Goal: Task Accomplishment & Management: Manage account settings

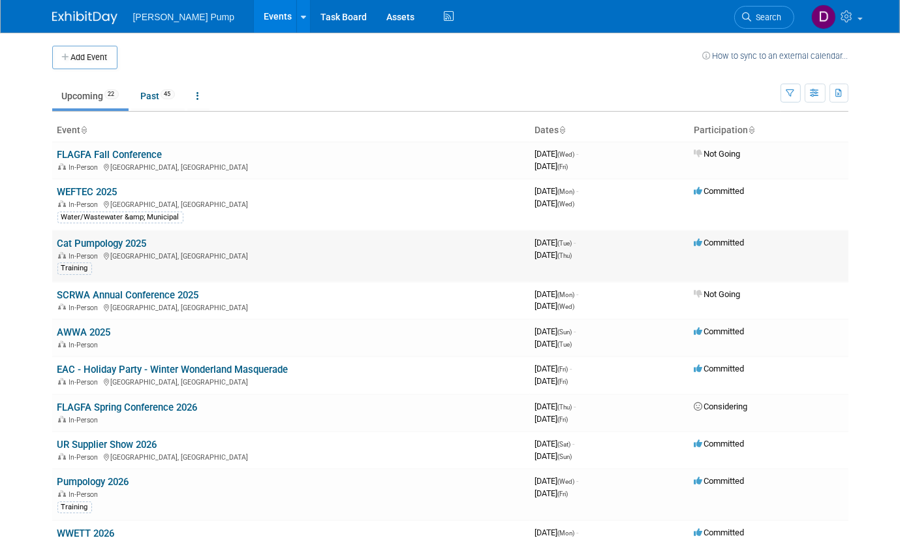
click at [115, 250] on div "In-Person [GEOGRAPHIC_DATA], [GEOGRAPHIC_DATA]" at bounding box center [290, 255] width 467 height 10
click at [117, 241] on link "Cat Pumpology 2025" at bounding box center [101, 243] width 89 height 12
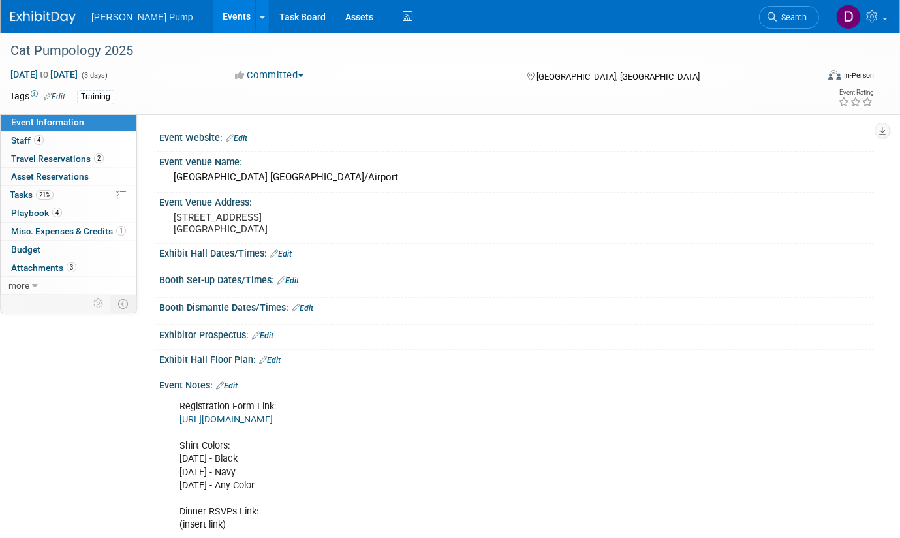
click at [273, 420] on link "https://docs.google.com/spreadsheets/d/1F5aeDXCvskBUoCl8osifMppLf7ZovcyBcaisutv…" at bounding box center [225, 419] width 93 height 11
click at [885, 19] on span at bounding box center [884, 19] width 5 height 3
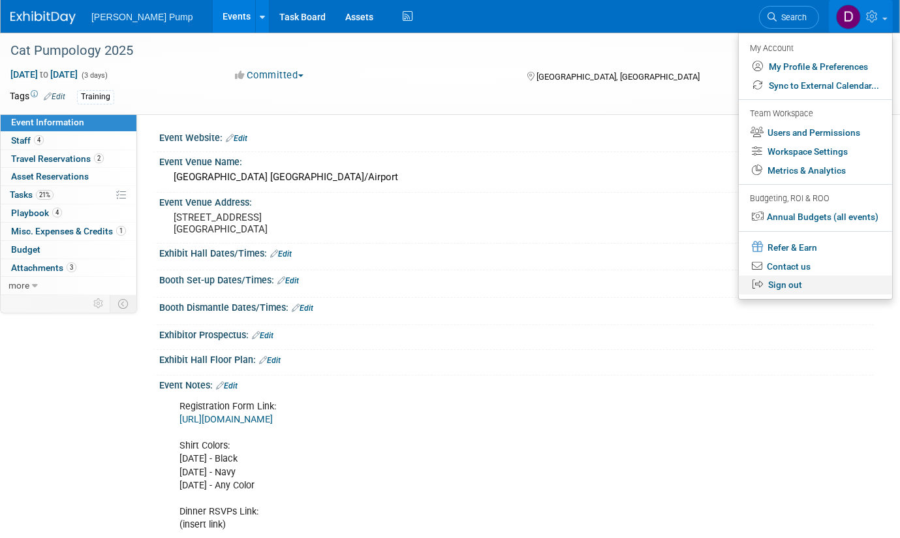
click at [795, 284] on link "Sign out" at bounding box center [815, 284] width 153 height 19
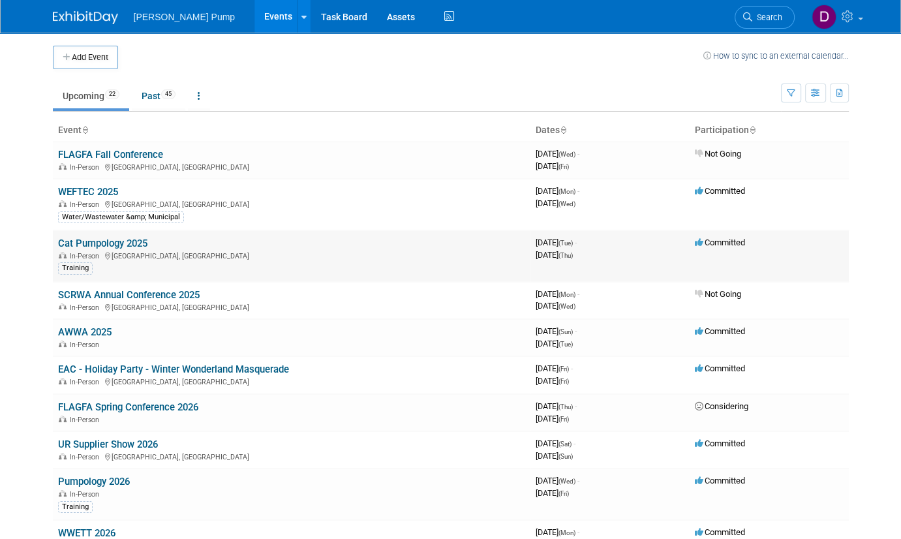
click at [120, 239] on link "Cat Pumpology 2025" at bounding box center [102, 243] width 89 height 12
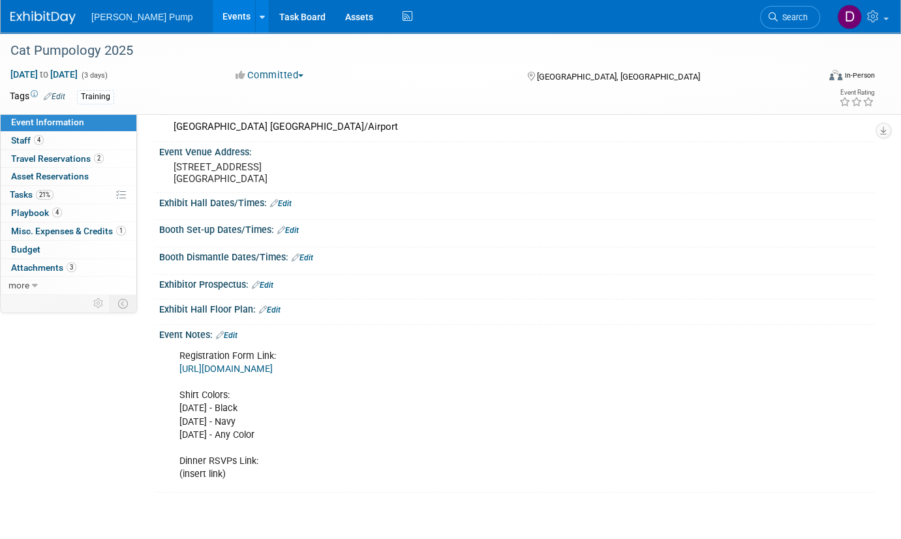
scroll to position [130, 0]
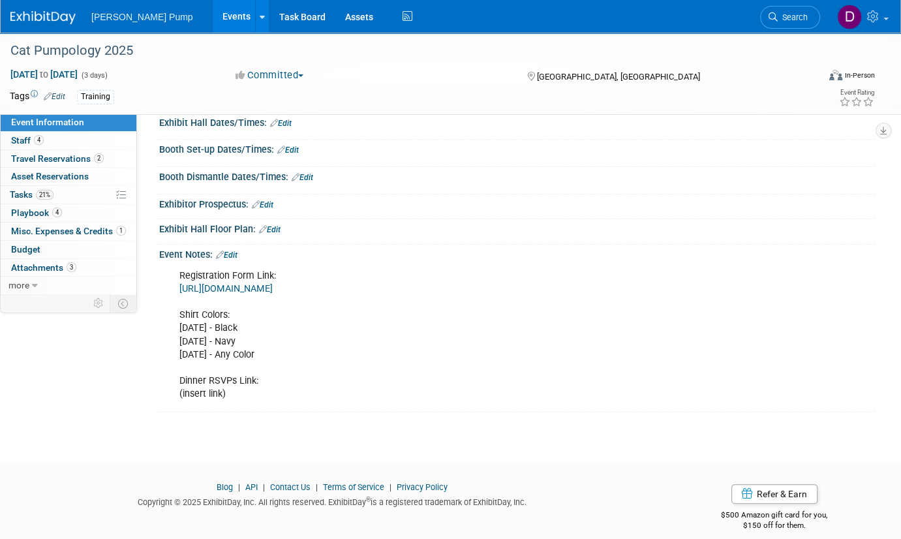
click at [273, 288] on link "https://docs.google.com/spreadsheets/d/1F5aeDXCvskBUoCl8osifMppLf7ZovcyBcaisutv…" at bounding box center [225, 288] width 93 height 11
click at [23, 195] on span "Tasks 21%" at bounding box center [32, 194] width 44 height 10
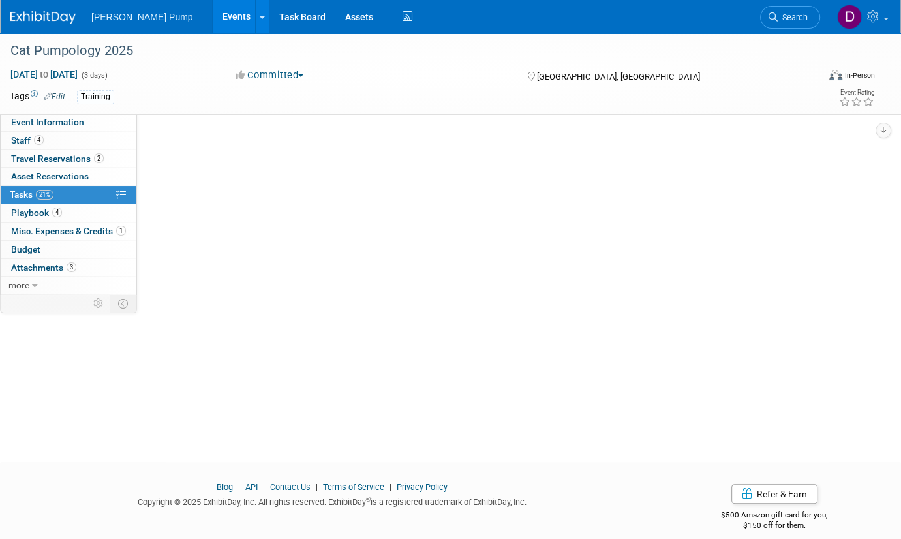
scroll to position [0, 0]
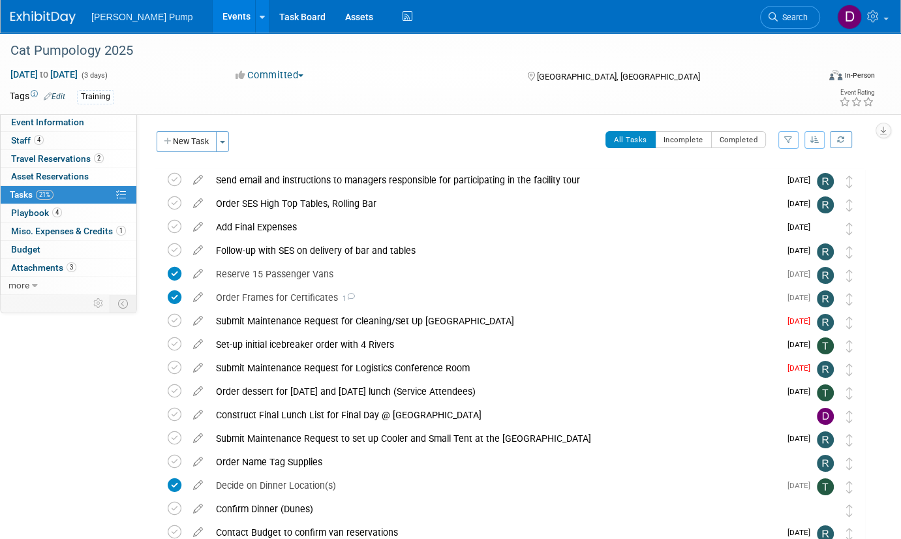
click at [816, 140] on icon "button" at bounding box center [814, 140] width 9 height 8
click at [789, 139] on icon "button" at bounding box center [788, 140] width 8 height 8
click at [782, 183] on select "-- Select Assignee -- All unassigned tasks Assigned to me Allan Curry Amanda Sm…" at bounding box center [734, 181] width 108 height 18
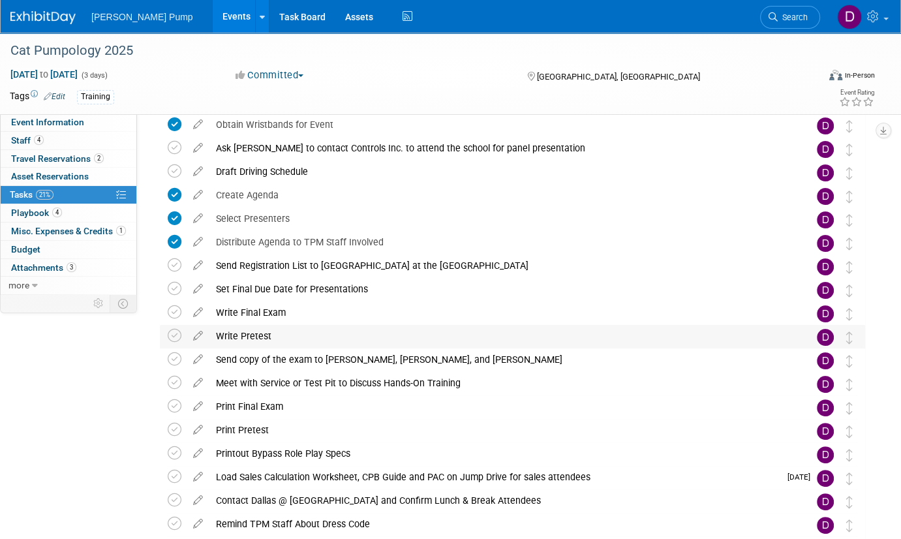
scroll to position [196, 0]
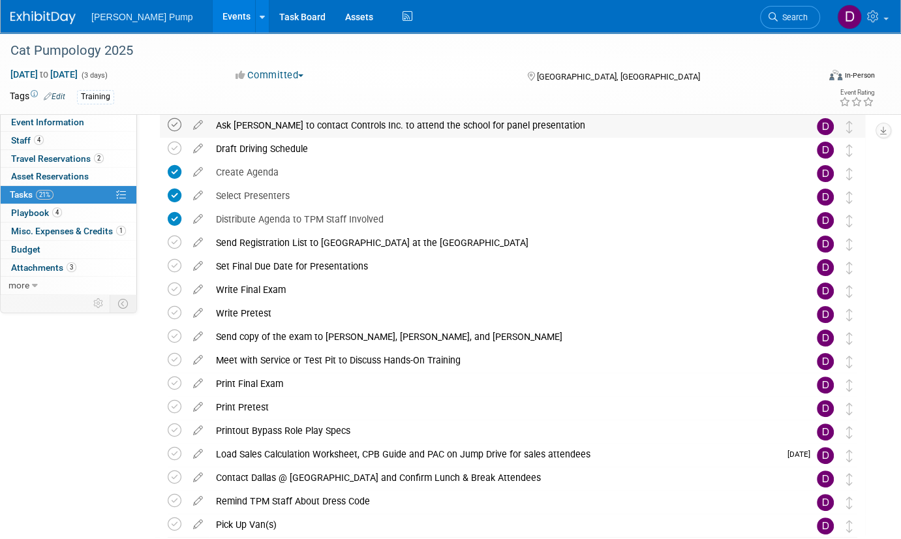
click at [176, 122] on icon at bounding box center [175, 125] width 14 height 14
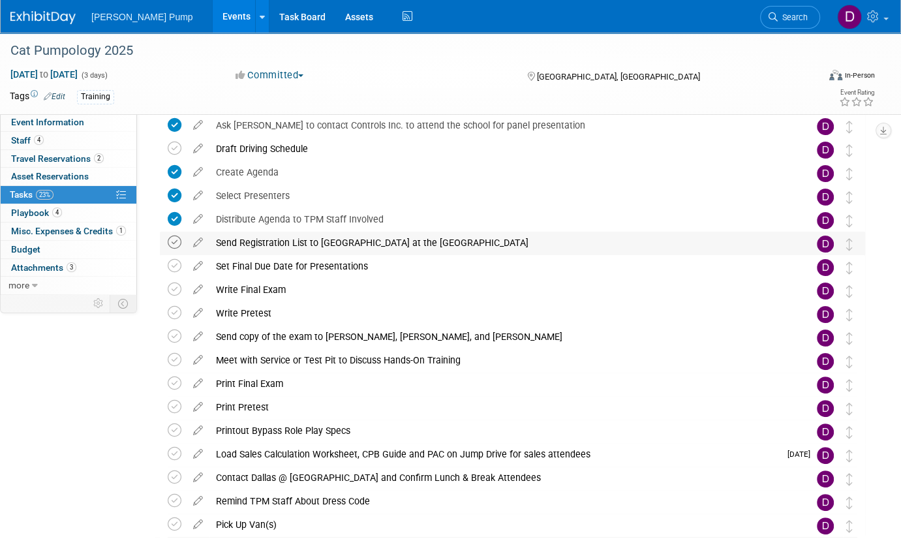
click at [176, 242] on icon at bounding box center [175, 243] width 14 height 14
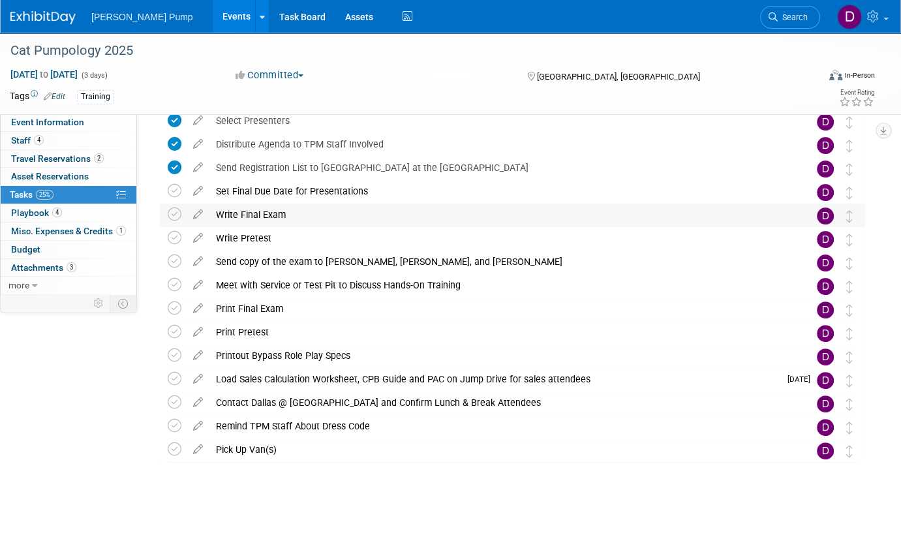
scroll to position [273, 0]
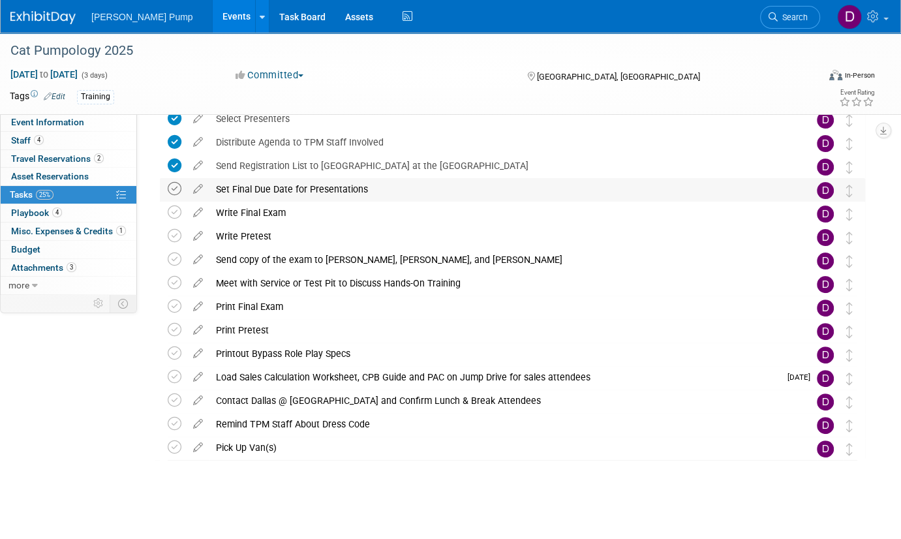
click at [174, 189] on icon at bounding box center [175, 189] width 14 height 14
click at [262, 373] on div "Load Sales Calculation Worksheet, CPB Guide and PAC on Jump Drive for sales att…" at bounding box center [494, 377] width 570 height 22
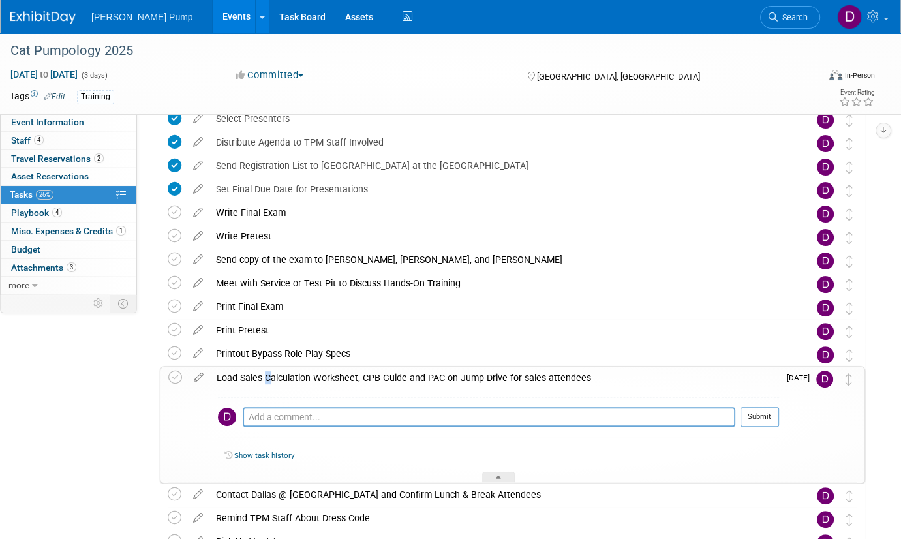
click at [262, 373] on div "Load Sales Calculation Worksheet, CPB Guide and PAC on Jump Drive for sales att…" at bounding box center [494, 378] width 569 height 22
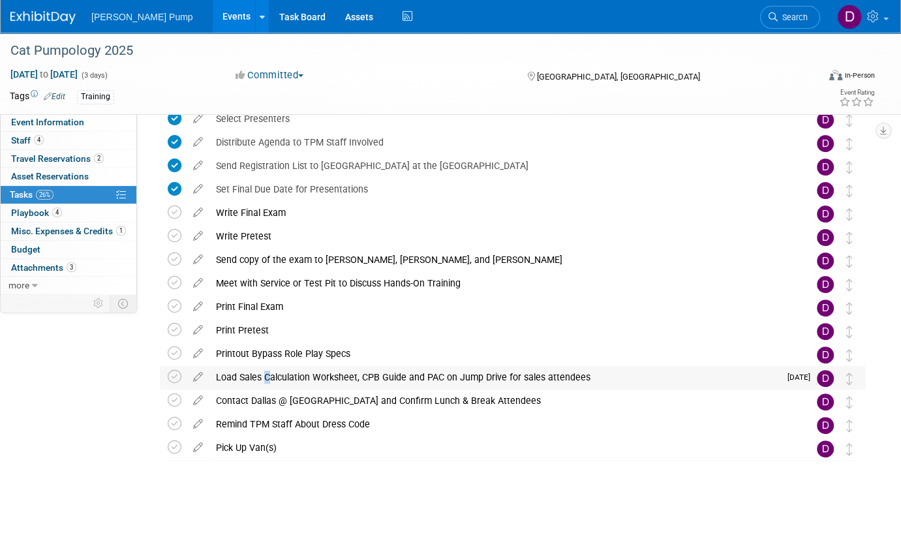
click at [262, 373] on div "Load Sales Calculation Worksheet, CPB Guide and PAC on Jump Drive for sales att…" at bounding box center [494, 377] width 570 height 22
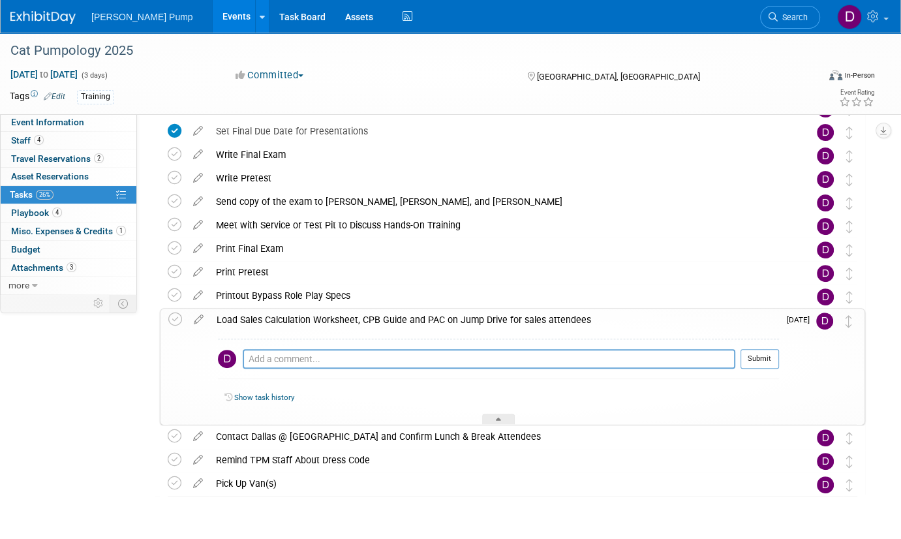
scroll to position [301, 0]
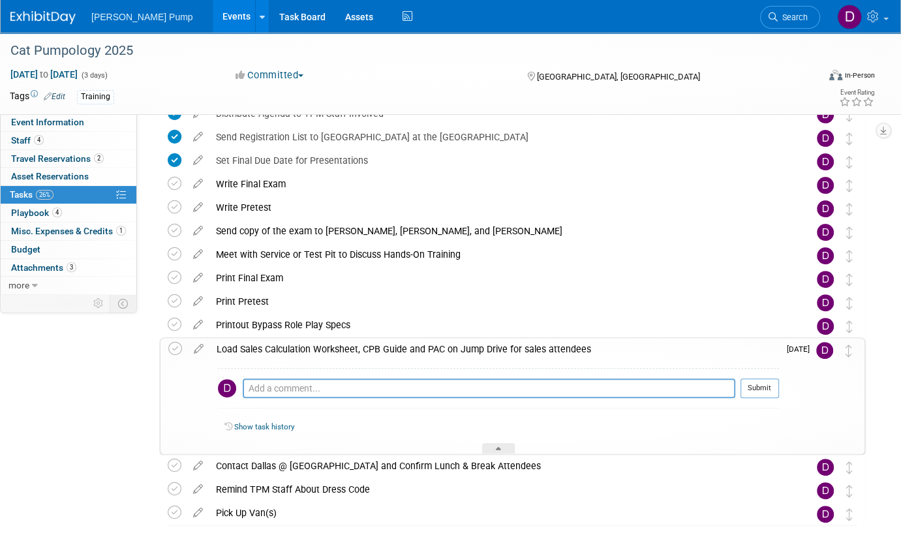
click at [265, 346] on div "Load Sales Calculation Worksheet, CPB Guide and PAC on Jump Drive for sales att…" at bounding box center [494, 349] width 569 height 22
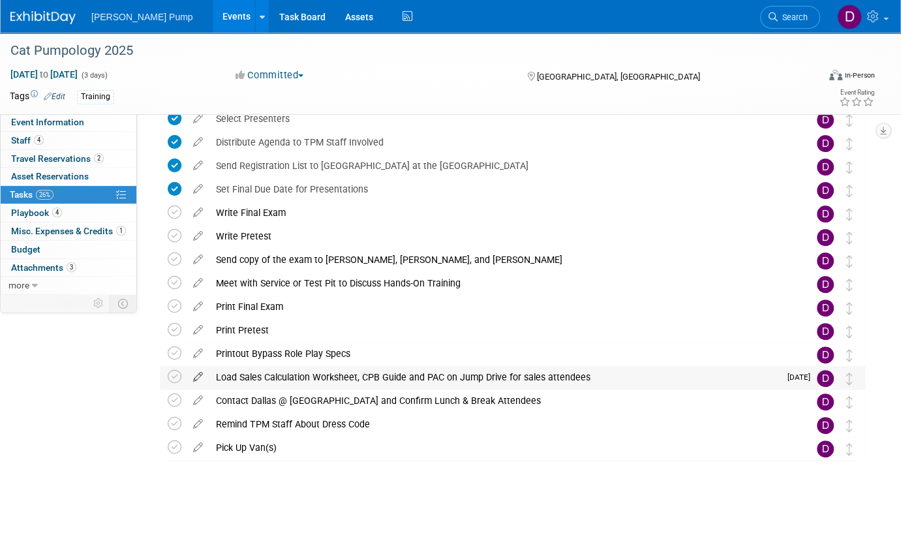
click at [198, 374] on icon at bounding box center [198, 374] width 23 height 16
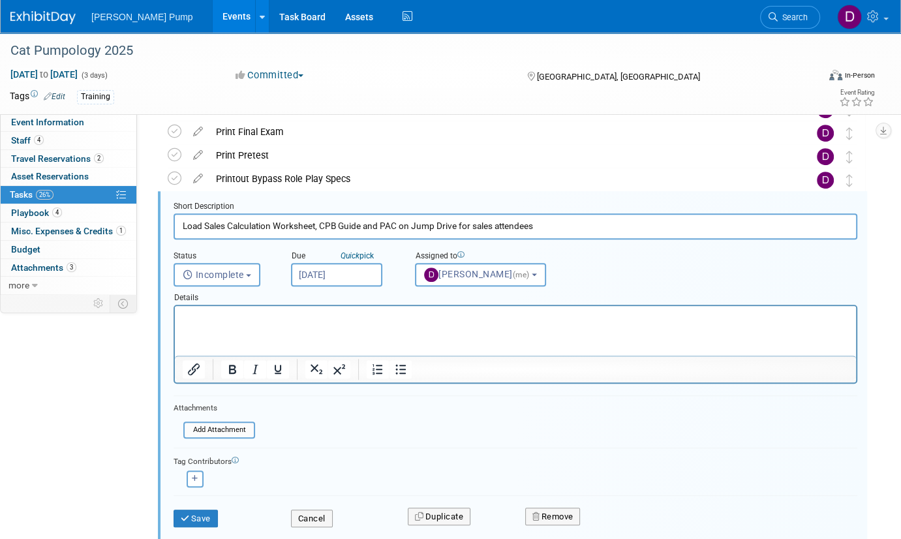
scroll to position [0, 0]
click at [365, 271] on input "Sep 25, 2025" at bounding box center [336, 274] width 91 height 23
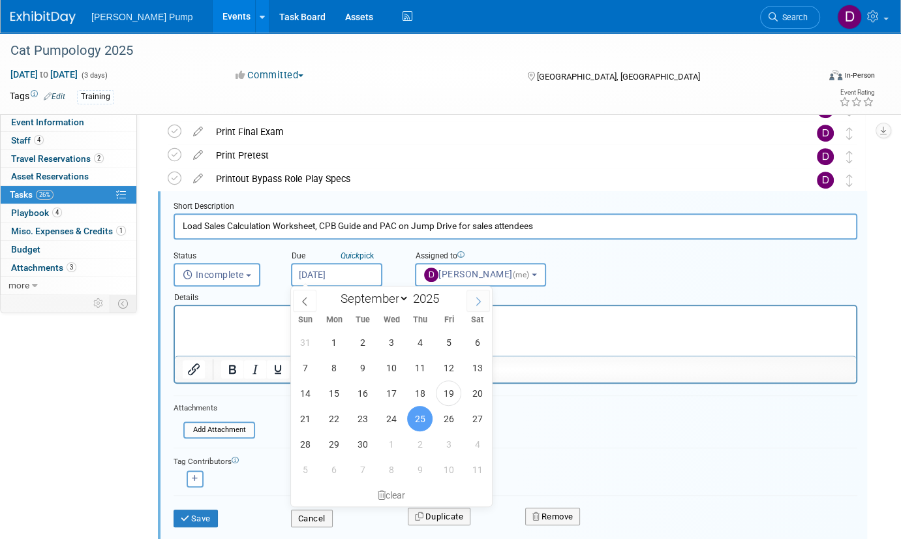
click at [478, 297] on icon at bounding box center [478, 301] width 9 height 9
select select "9"
click at [445, 371] on span "10" at bounding box center [448, 367] width 25 height 25
type input "Oct 10, 2025"
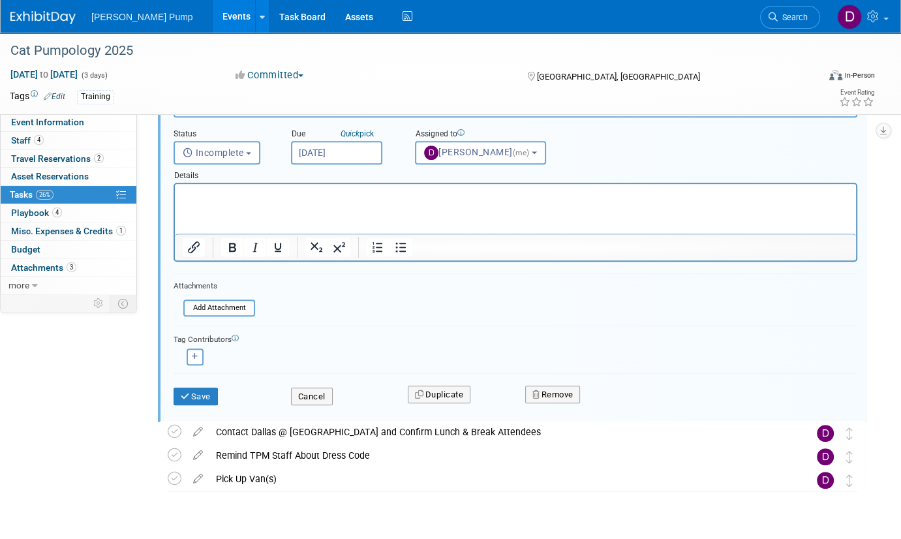
scroll to position [601, 0]
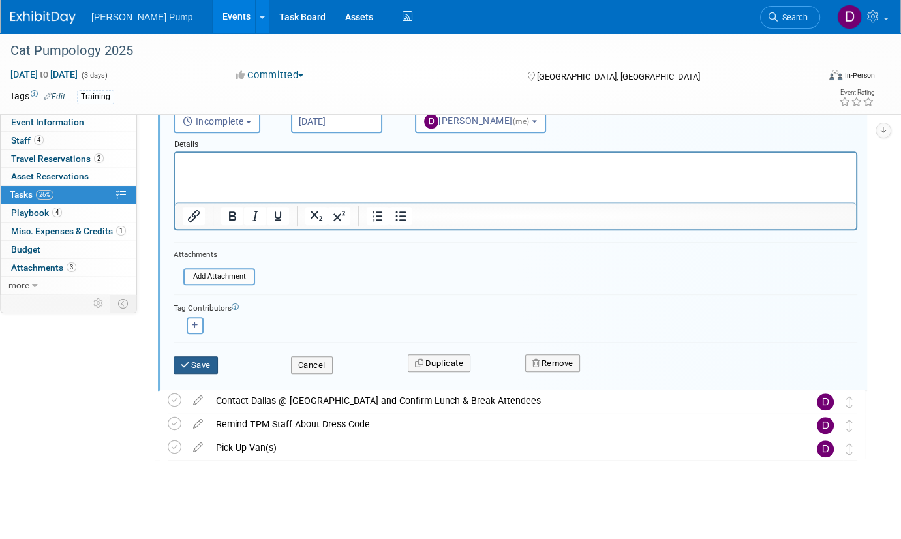
click at [202, 361] on button "Save" at bounding box center [196, 365] width 44 height 18
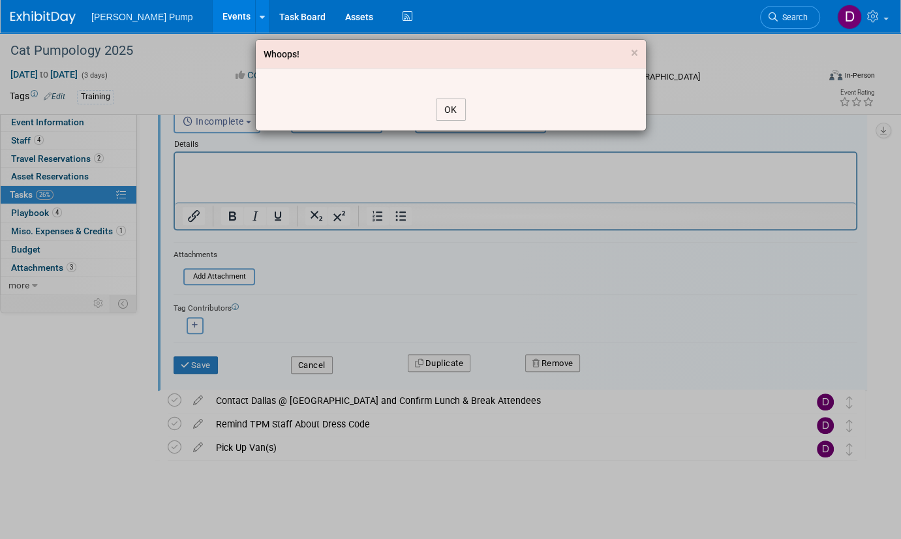
click at [456, 110] on button "OK" at bounding box center [451, 110] width 30 height 22
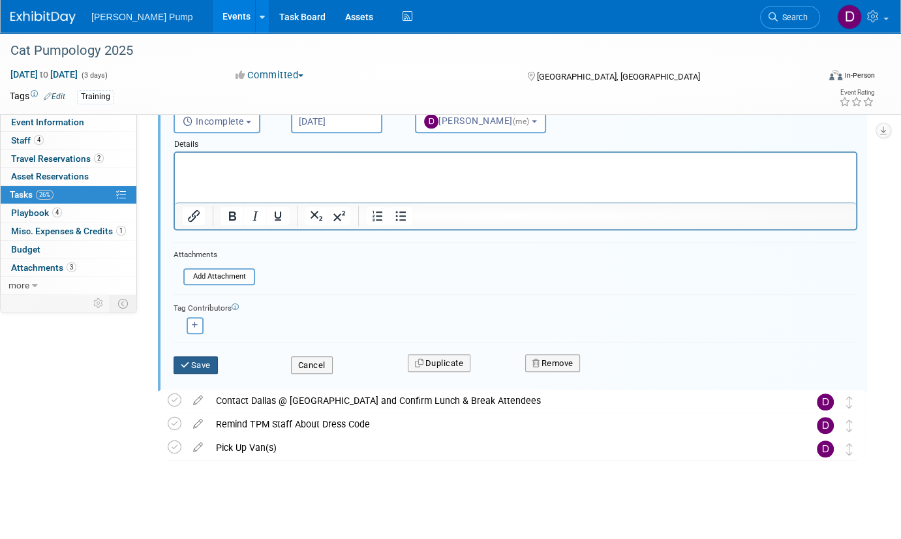
click at [192, 363] on button "Save" at bounding box center [196, 365] width 44 height 18
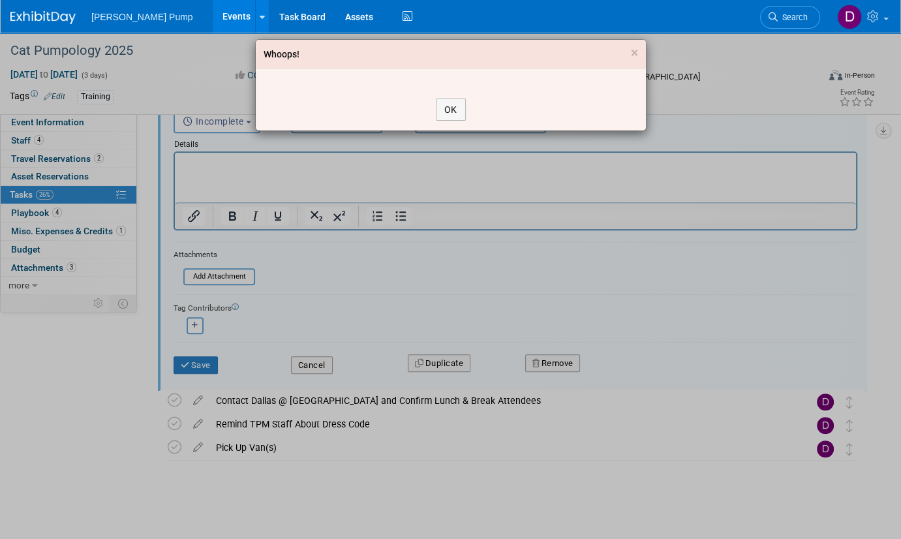
click at [313, 61] on div "Whoops! ×" at bounding box center [451, 54] width 390 height 29
click at [446, 115] on button "OK" at bounding box center [451, 110] width 30 height 22
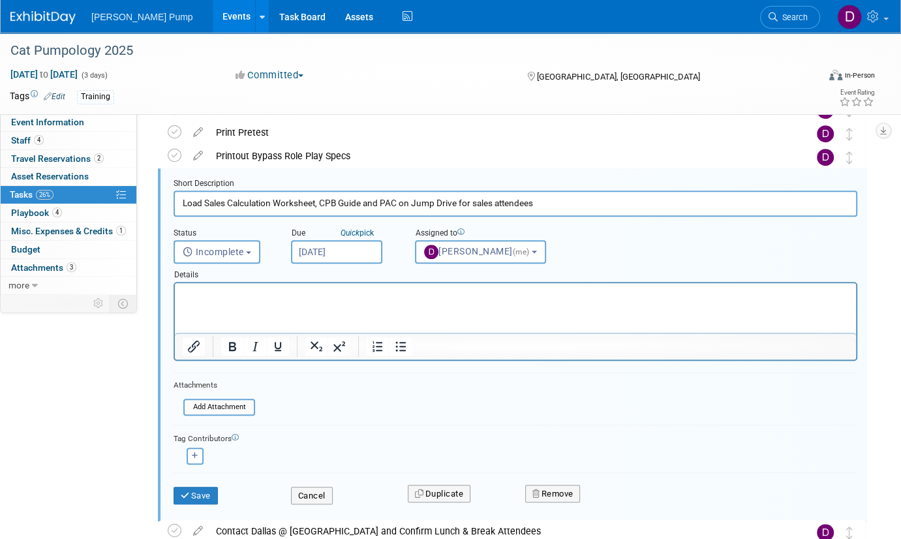
scroll to position [405, 0]
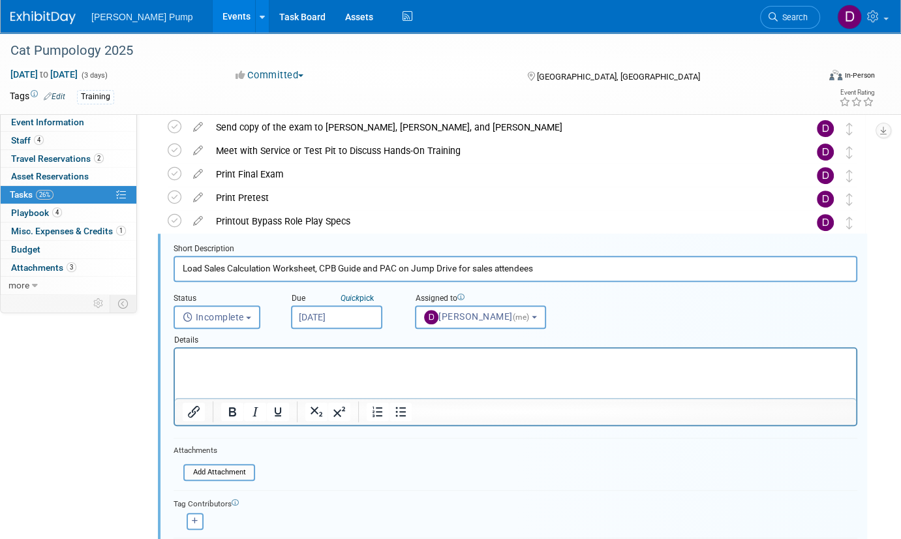
click at [227, 268] on input "Load Sales Calculation Worksheet, CPB Guide and PAC on Jump Drive for sales att…" at bounding box center [516, 268] width 684 height 25
click at [264, 366] on html at bounding box center [515, 357] width 681 height 18
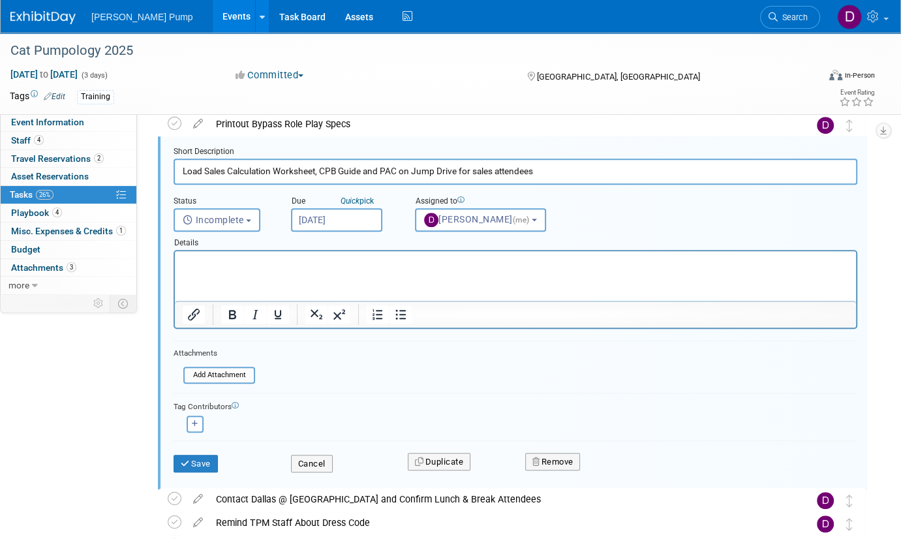
scroll to position [601, 0]
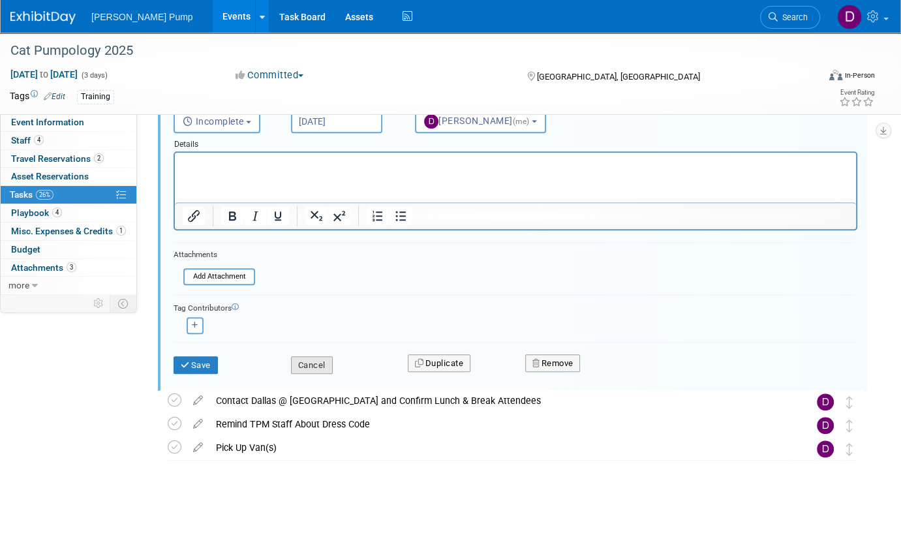
click at [303, 362] on button "Cancel" at bounding box center [312, 365] width 42 height 18
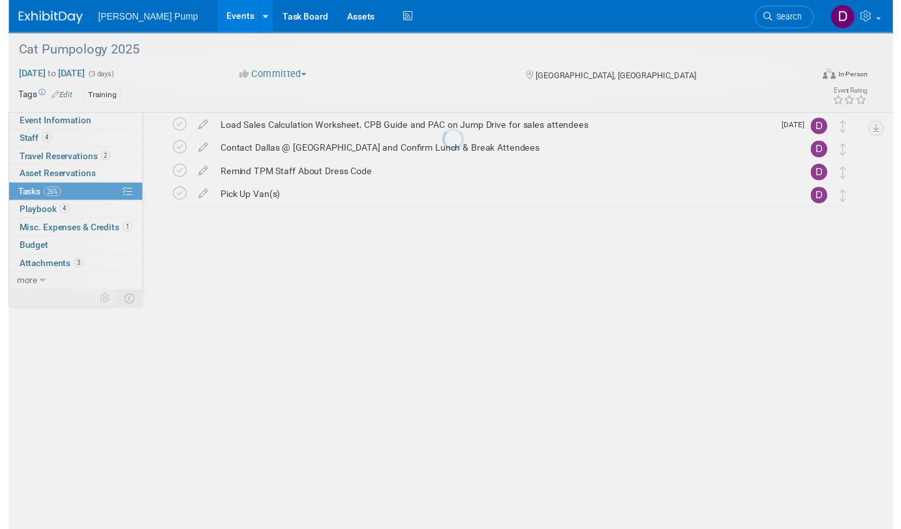
scroll to position [273, 0]
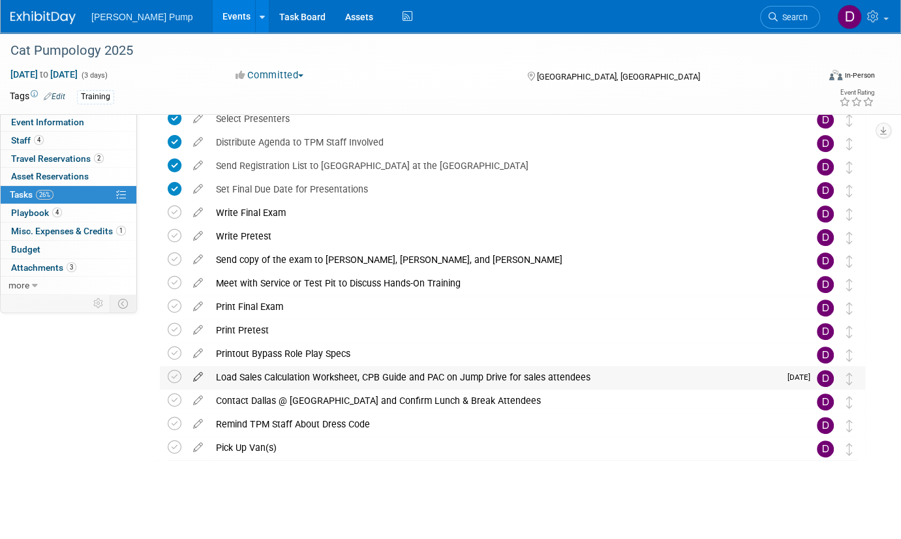
click at [198, 377] on icon at bounding box center [198, 374] width 23 height 16
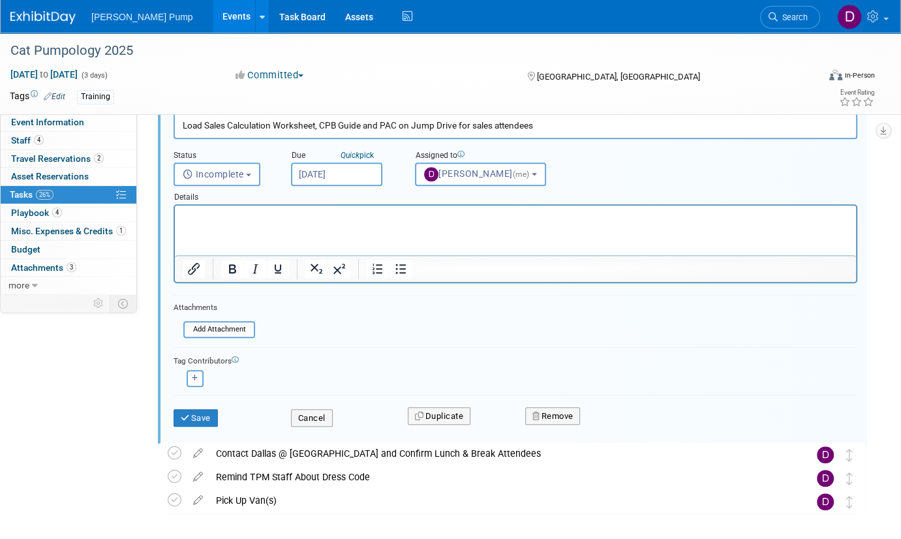
scroll to position [470, 0]
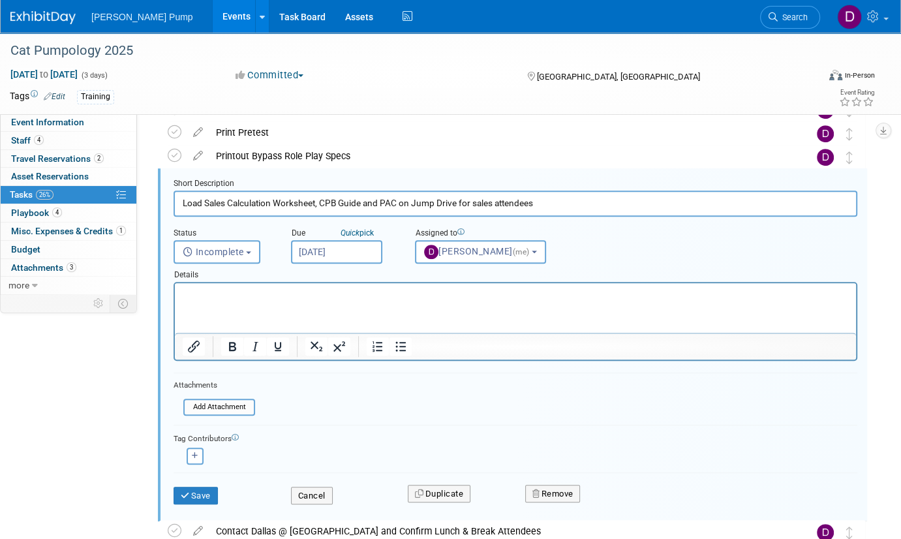
click at [343, 250] on input "Sep 25, 2025" at bounding box center [336, 251] width 91 height 23
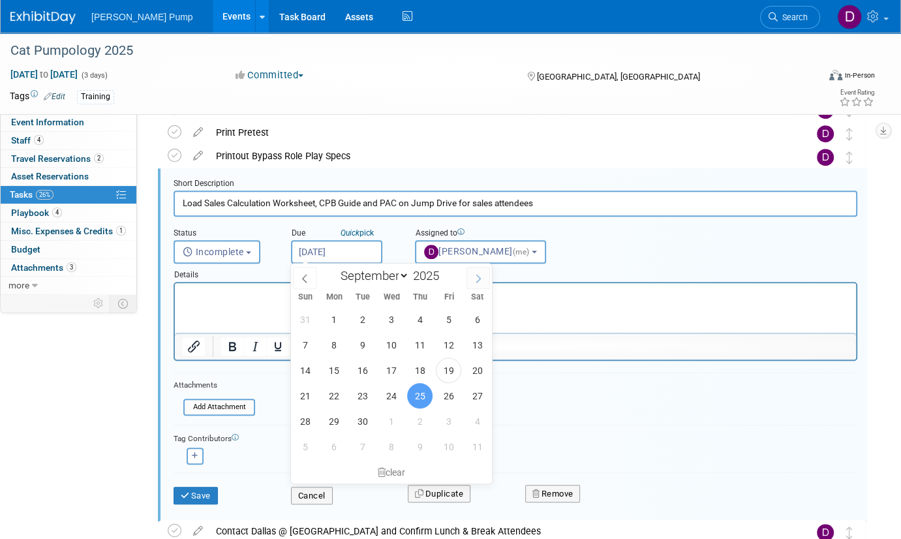
click at [478, 279] on icon at bounding box center [478, 278] width 9 height 9
select select "9"
click at [444, 341] on span "10" at bounding box center [448, 344] width 25 height 25
type input "Oct 10, 2025"
click at [444, 341] on div at bounding box center [515, 346] width 681 height 21
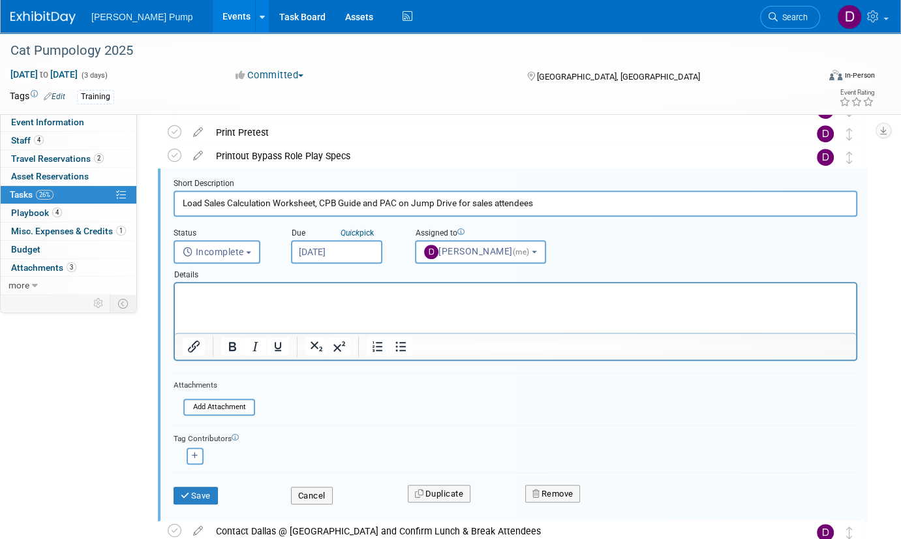
click at [345, 301] on html at bounding box center [515, 292] width 681 height 18
click at [532, 251] on b "button" at bounding box center [534, 252] width 5 height 3
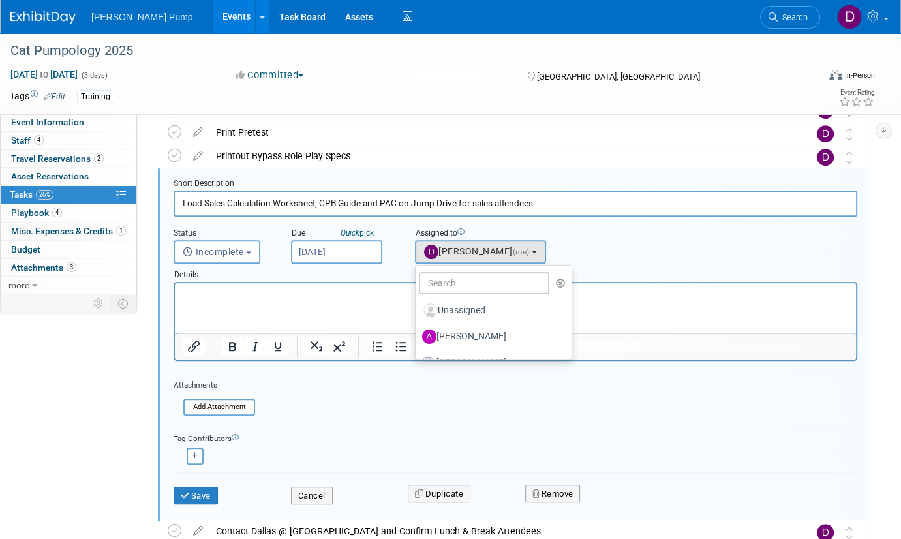
click at [567, 244] on div "Assigned to <img src="https://www.exhibitday.com/Images/Unassigned-User-Icon.pn…" at bounding box center [493, 243] width 176 height 42
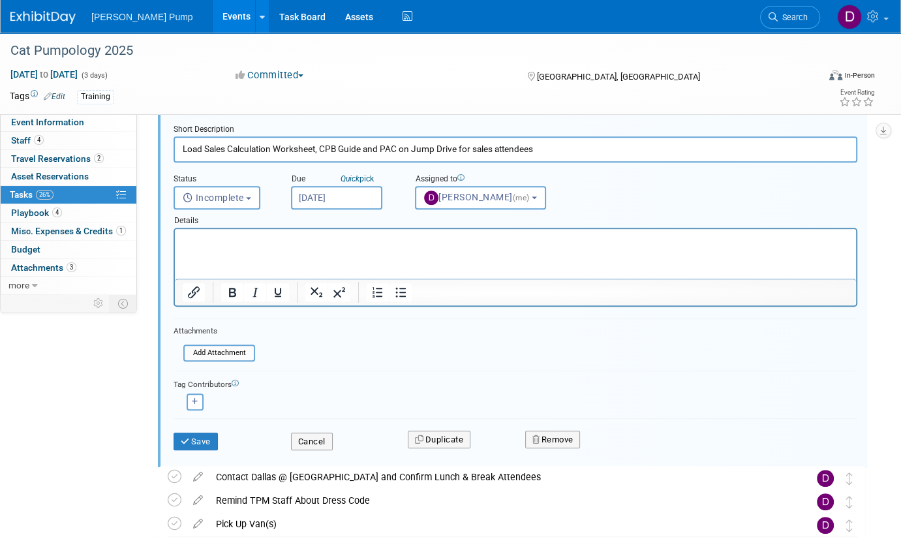
scroll to position [601, 0]
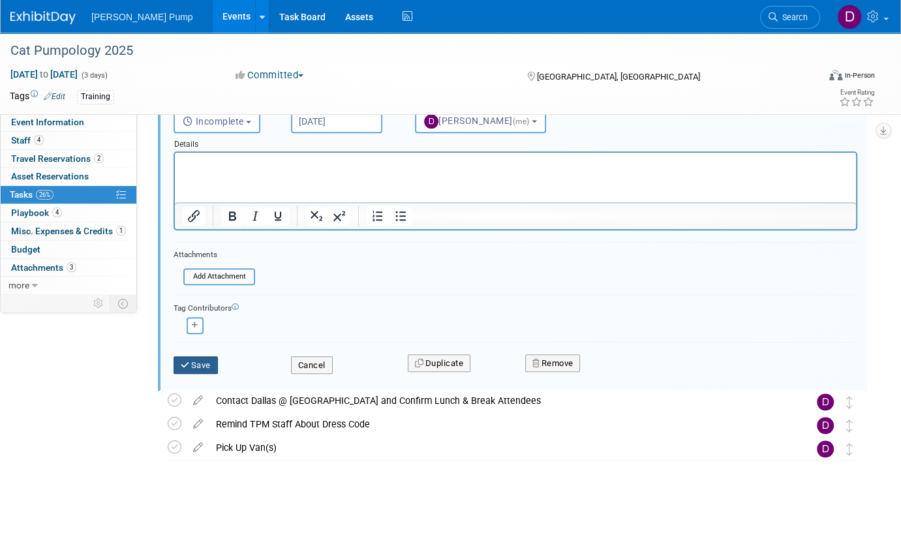
click at [187, 362] on icon "submit" at bounding box center [186, 365] width 10 height 8
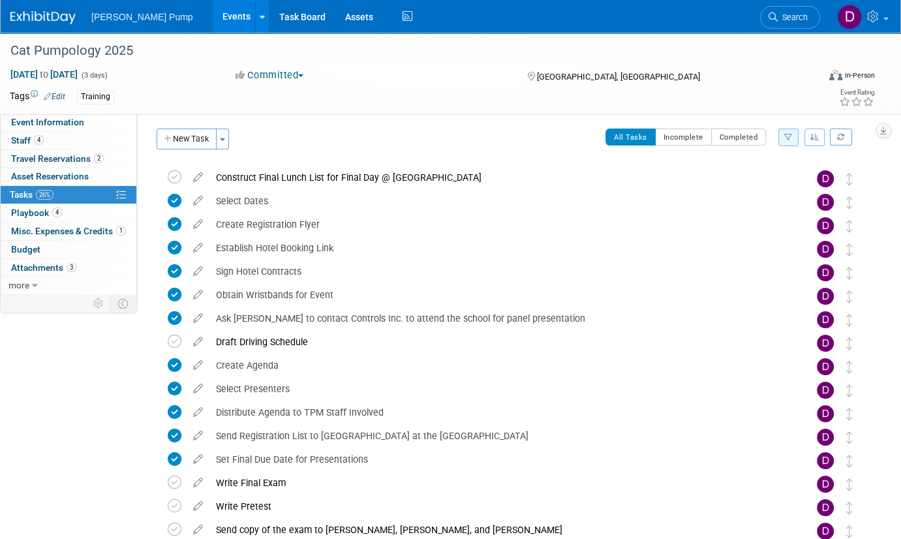
scroll to position [0, 0]
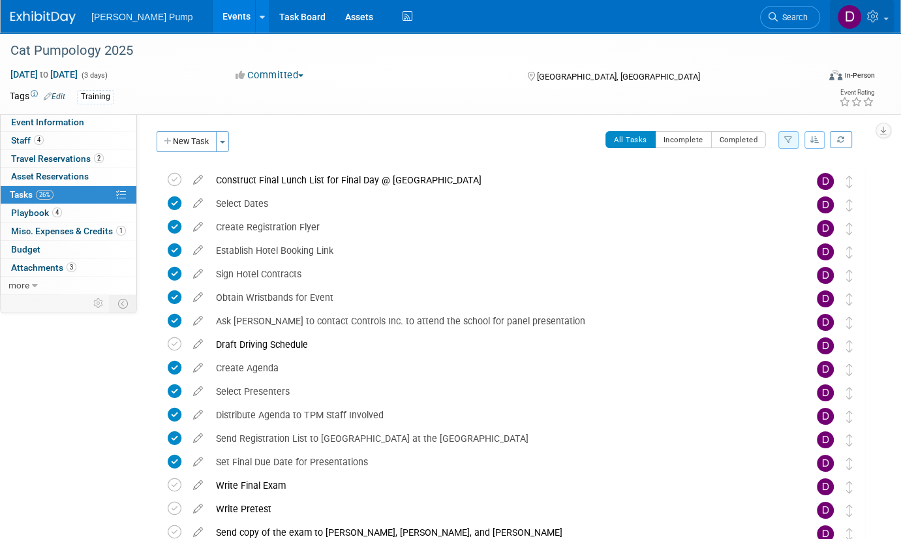
click at [886, 18] on span at bounding box center [885, 19] width 5 height 3
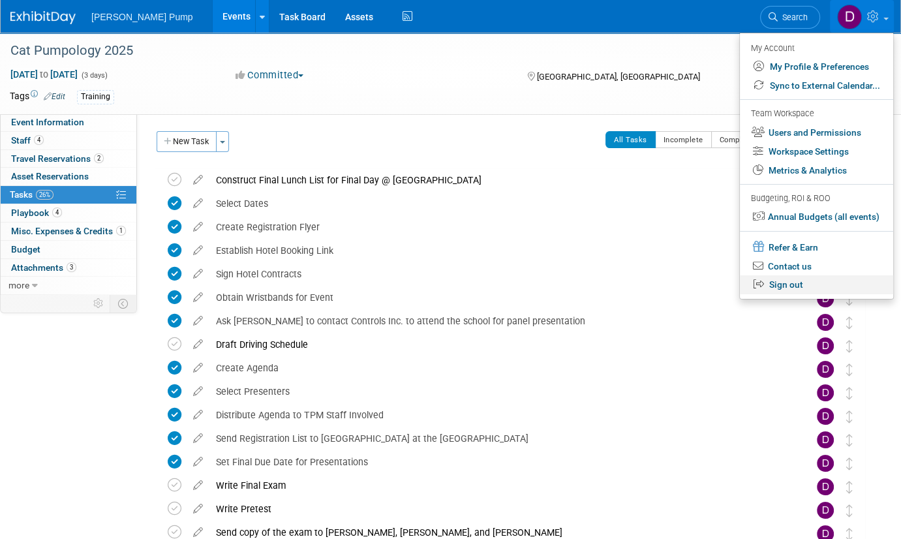
click at [785, 287] on link "Sign out" at bounding box center [816, 284] width 153 height 19
